Goal: Book appointment/travel/reservation

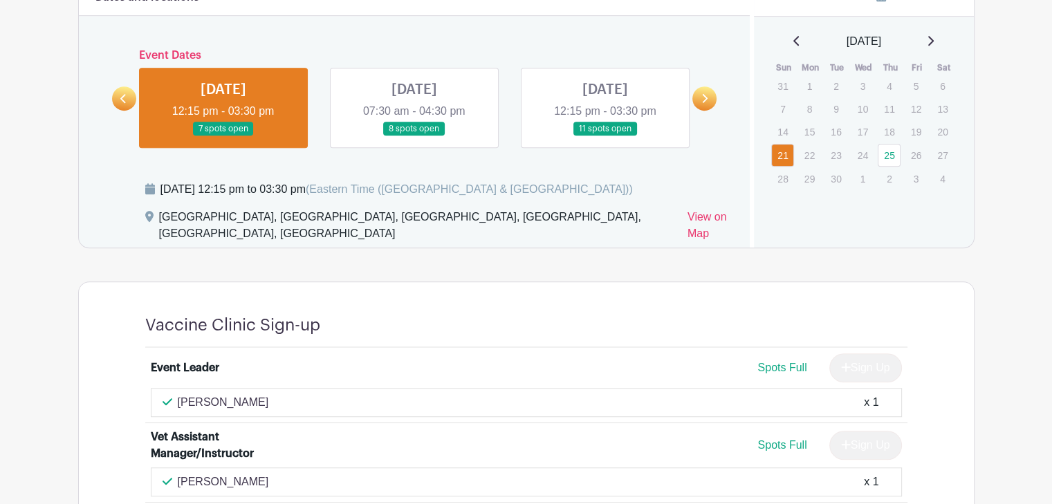
scroll to position [968, 0]
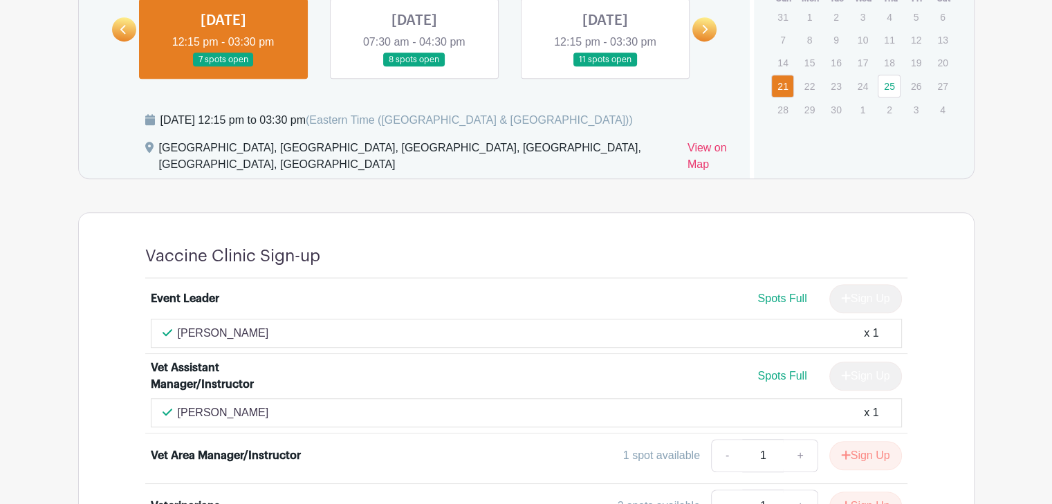
click at [605, 67] on link at bounding box center [605, 67] width 0 height 0
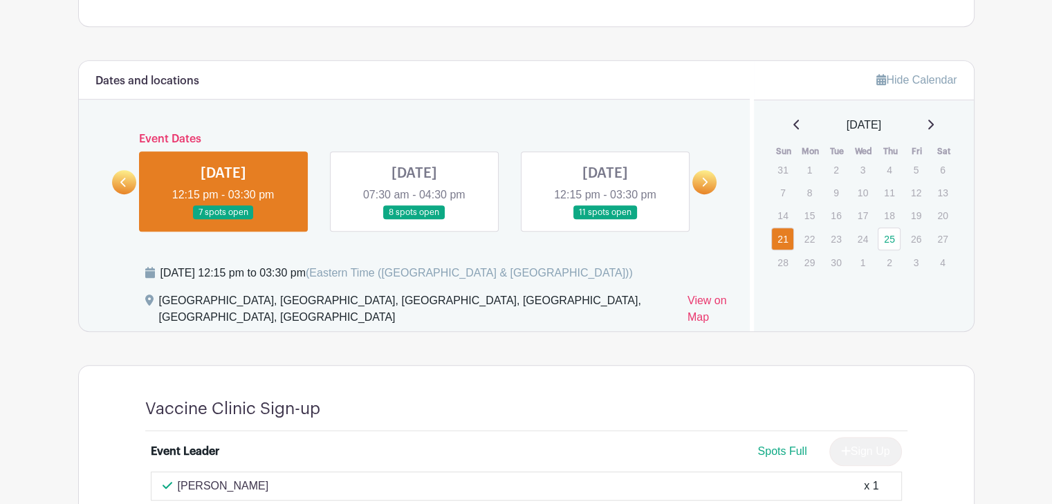
scroll to position [830, 0]
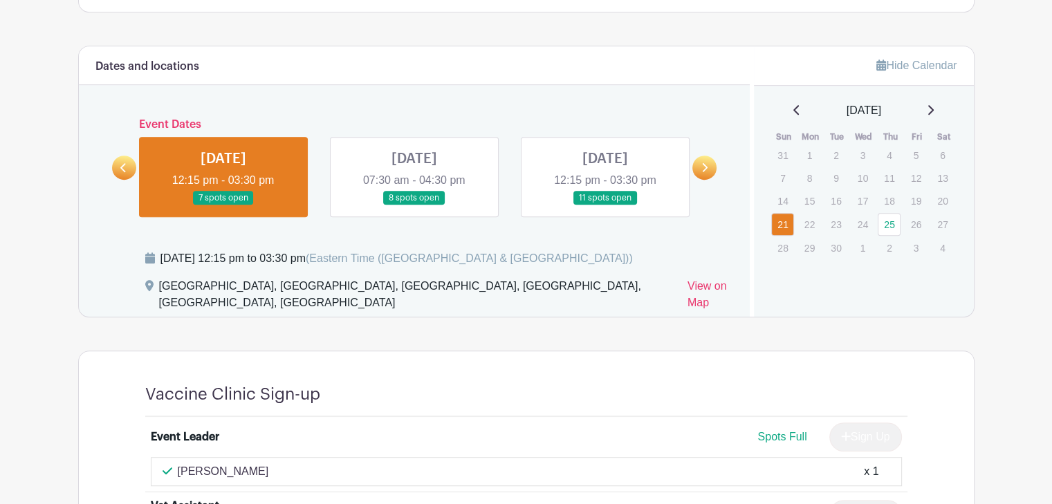
click at [605, 205] on link at bounding box center [605, 205] width 0 height 0
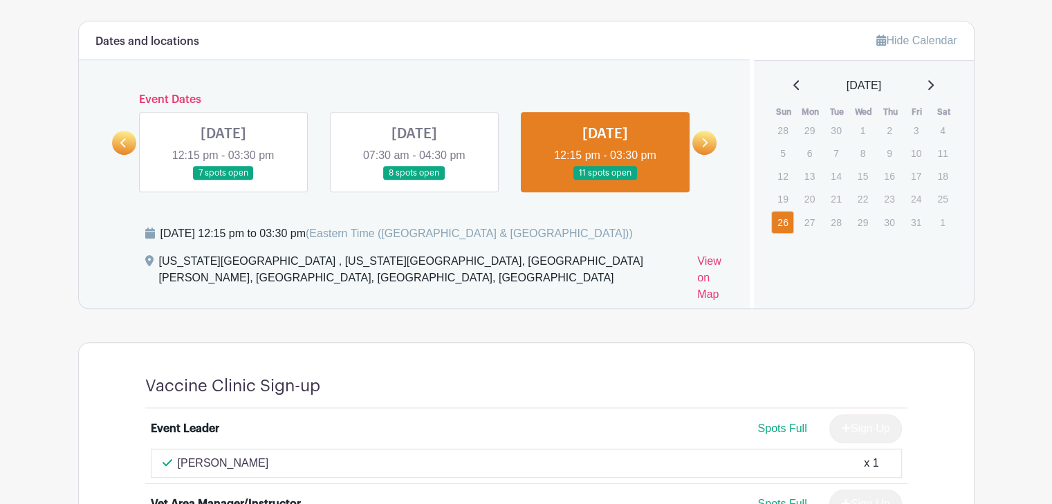
scroll to position [830, 0]
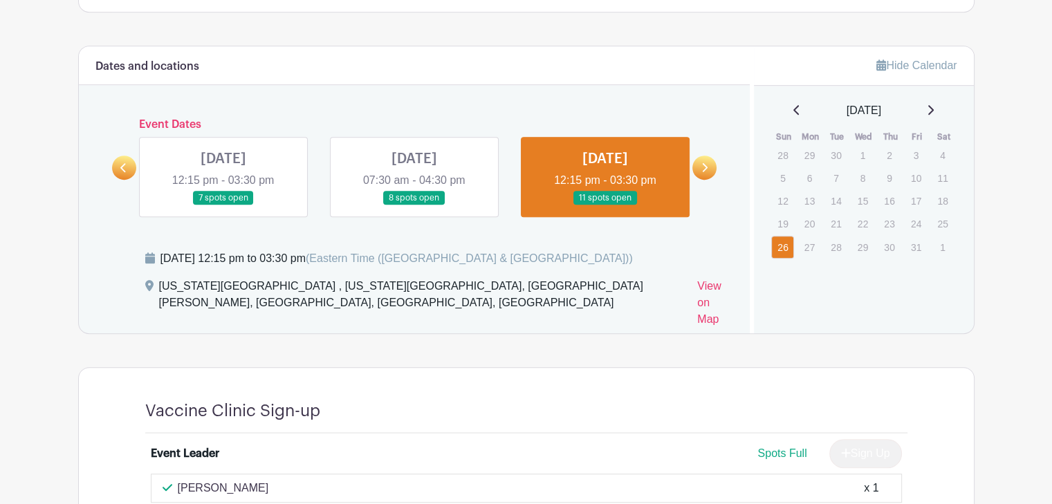
click at [414, 205] on link at bounding box center [414, 205] width 0 height 0
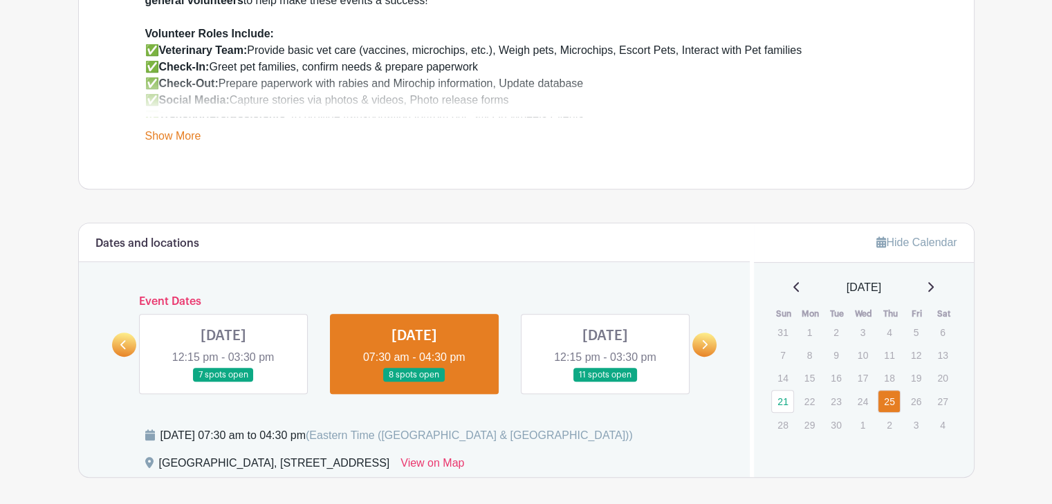
scroll to position [761, 0]
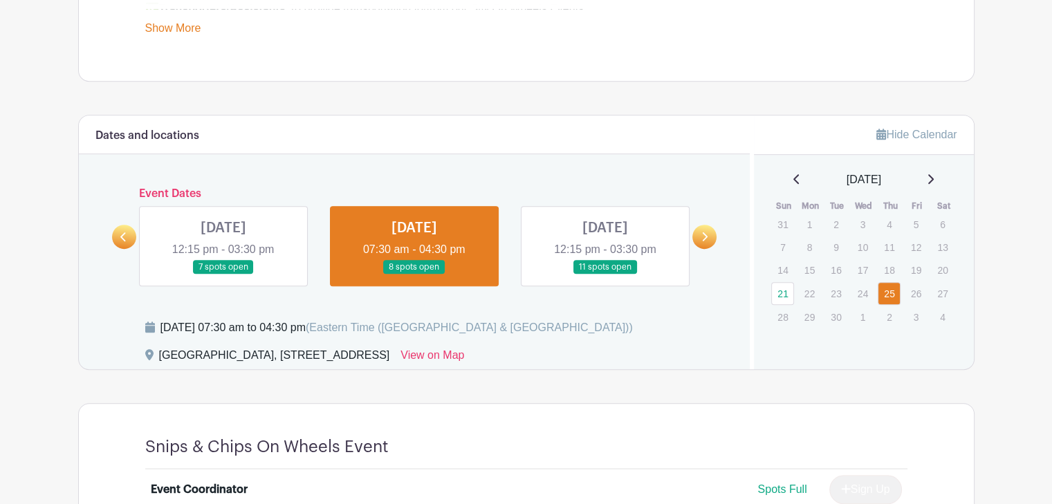
click at [703, 235] on icon at bounding box center [704, 237] width 6 height 10
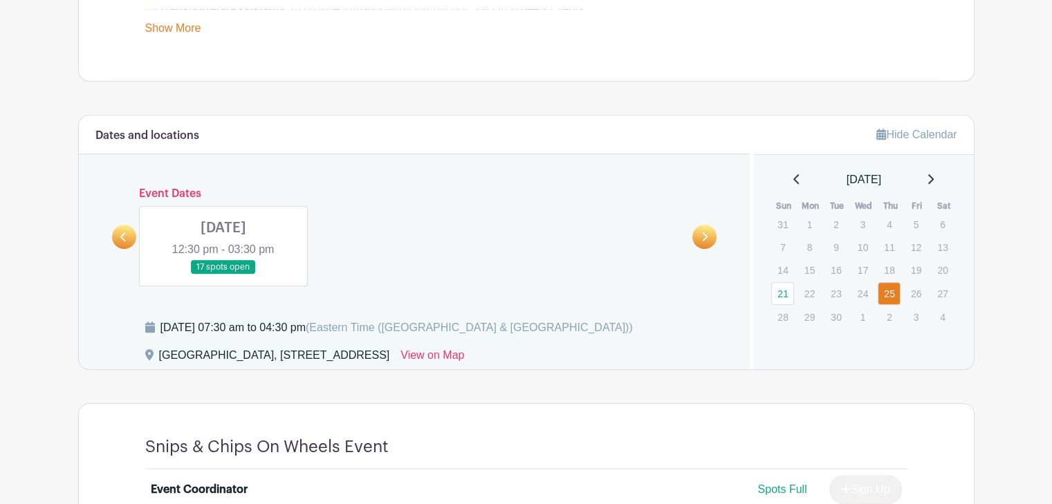
click at [223, 275] on link at bounding box center [223, 275] width 0 height 0
